Goal: Transaction & Acquisition: Subscribe to service/newsletter

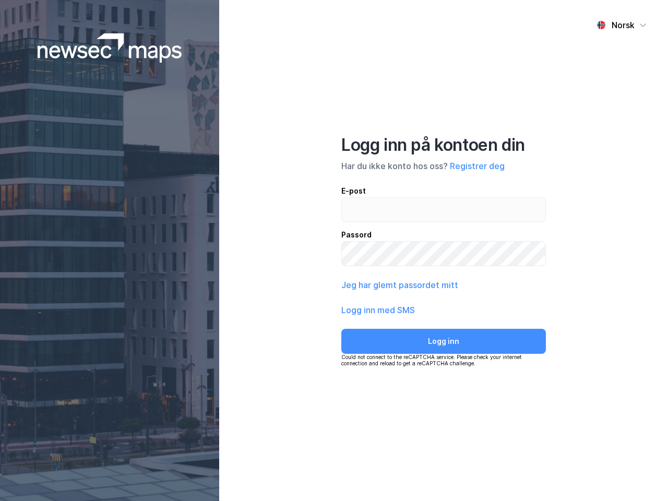
click at [334, 251] on div "Norsk Logg inn på kontoen din Har du ikke konto hos oss? Registrer deg E-post P…" at bounding box center [443, 250] width 449 height 501
click at [110, 48] on img at bounding box center [110, 47] width 145 height 29
click at [622, 25] on div "Norsk" at bounding box center [623, 25] width 23 height 13
click at [477, 166] on button "Registrer deg" at bounding box center [477, 166] width 55 height 13
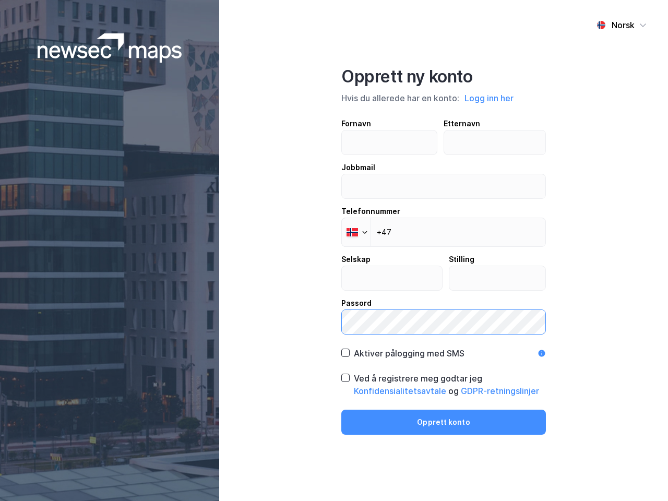
click at [378, 310] on label "Passord" at bounding box center [443, 316] width 205 height 38
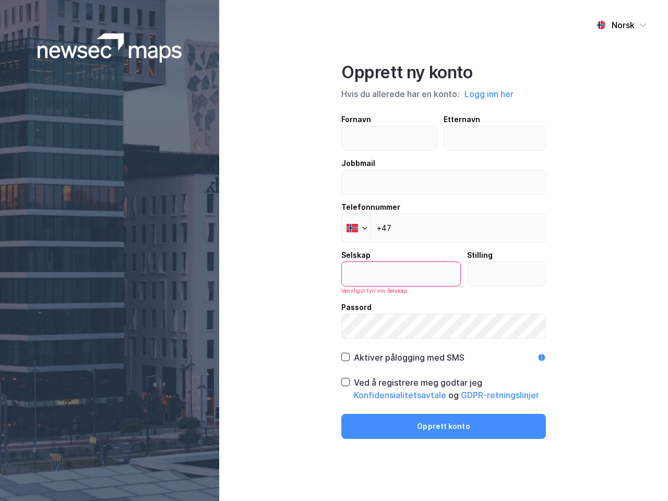
click at [444, 341] on div "Opprett ny konto Hvis du allerede har en konto: Logg inn her Fornavn Etternavn …" at bounding box center [443, 250] width 205 height 377
